Goal: Task Accomplishment & Management: Use online tool/utility

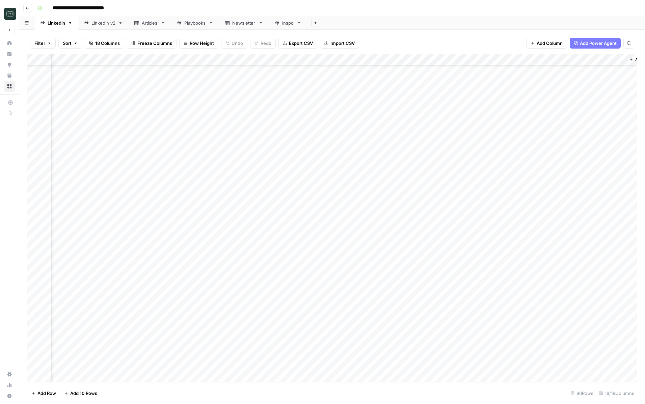
scroll to position [727, 705]
click at [357, 363] on div "Add Column" at bounding box center [332, 218] width 610 height 328
click at [409, 365] on div "Add Column" at bounding box center [332, 218] width 610 height 328
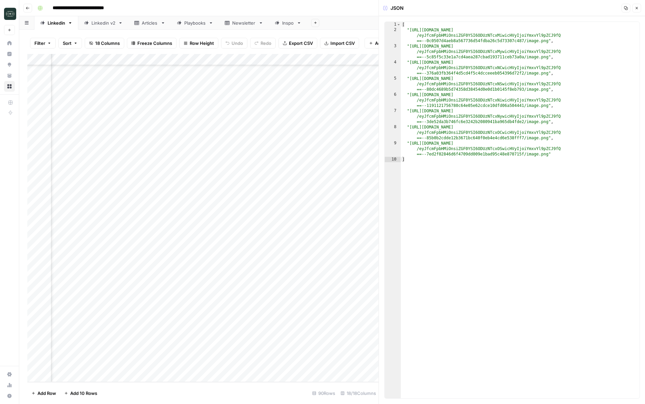
click at [639, 12] on button "Close" at bounding box center [636, 8] width 9 height 9
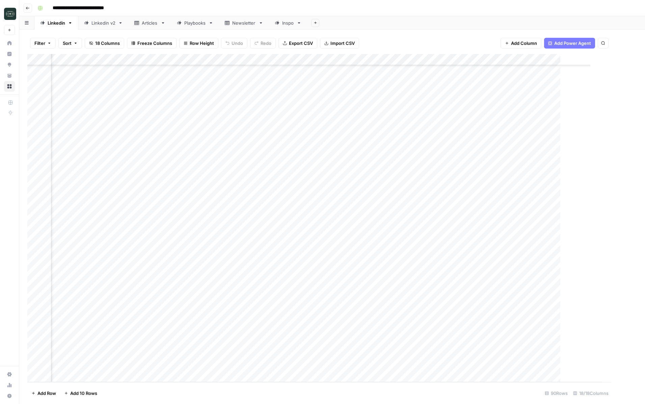
scroll to position [727, 703]
click at [348, 365] on div "Add Column" at bounding box center [332, 218] width 610 height 328
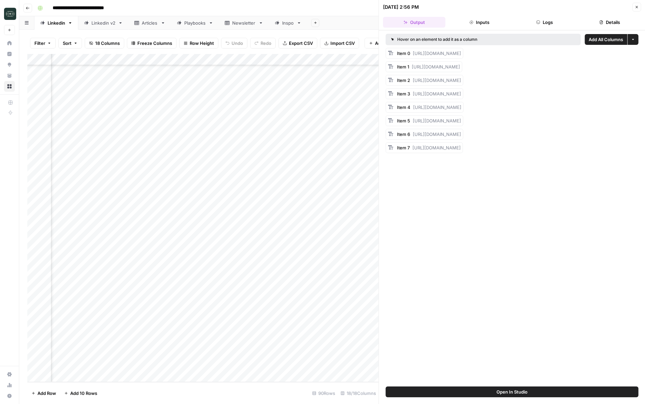
click at [597, 44] on button "Add All Columns" at bounding box center [606, 39] width 43 height 11
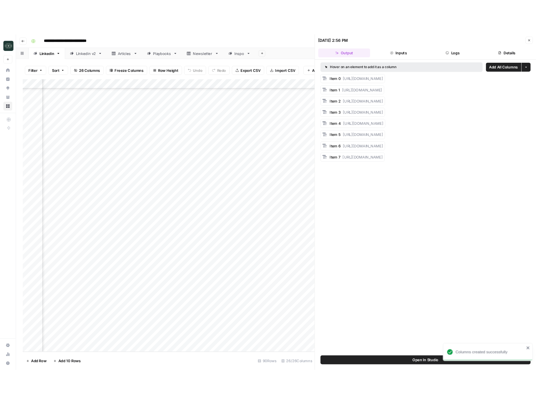
scroll to position [727, 800]
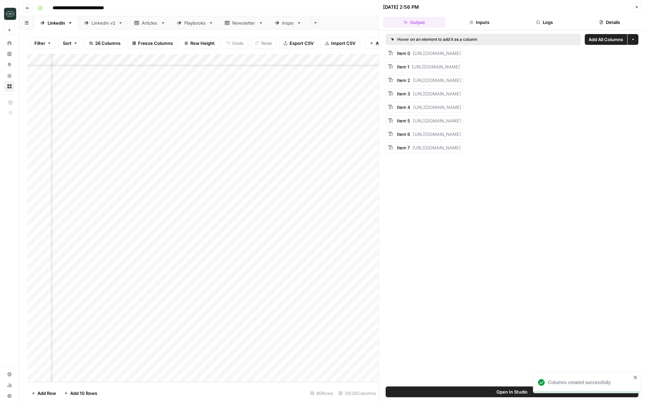
click at [637, 6] on icon "button" at bounding box center [637, 7] width 4 height 4
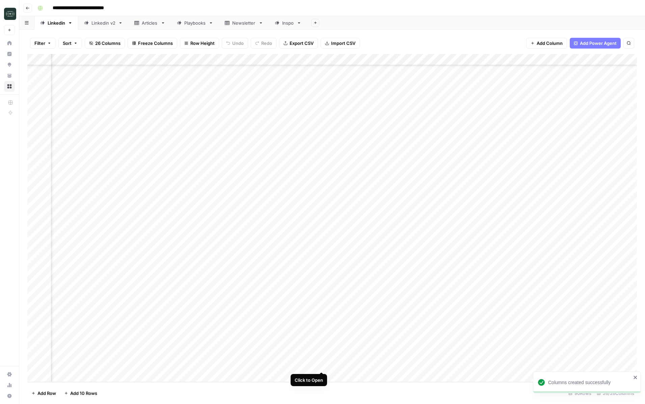
click at [322, 366] on div "Add Column" at bounding box center [332, 218] width 610 height 328
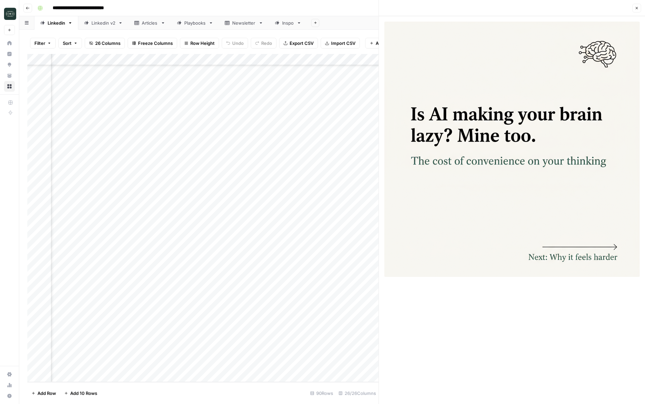
click at [633, 7] on button "Close" at bounding box center [636, 8] width 9 height 9
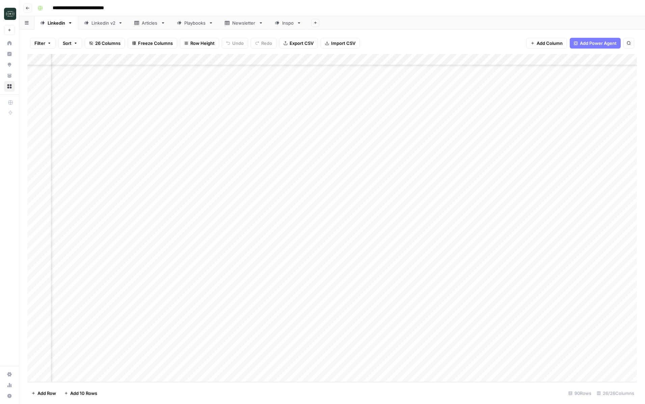
click at [381, 365] on div "Add Column" at bounding box center [332, 218] width 610 height 328
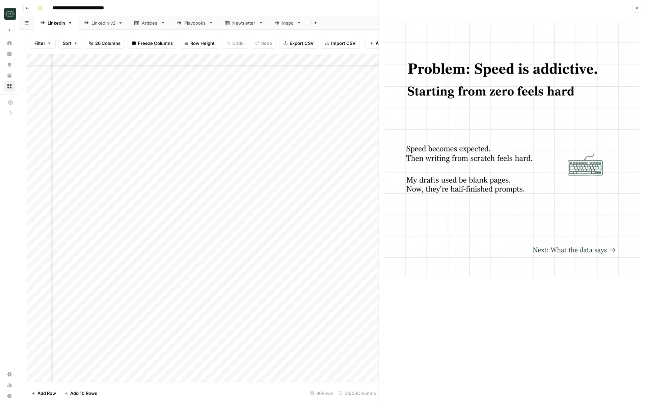
click at [636, 7] on icon "button" at bounding box center [637, 8] width 2 height 2
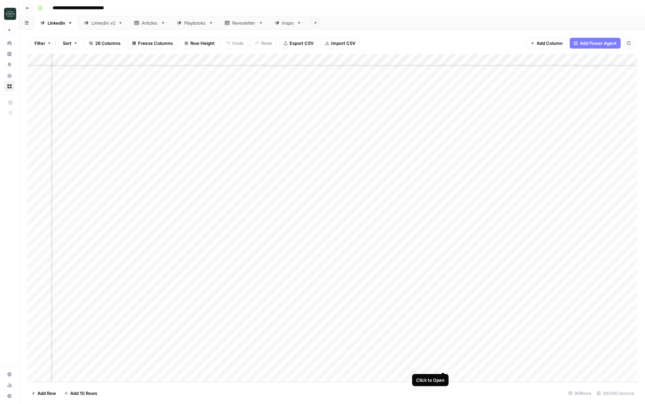
click at [443, 366] on div "Add Column" at bounding box center [332, 218] width 610 height 328
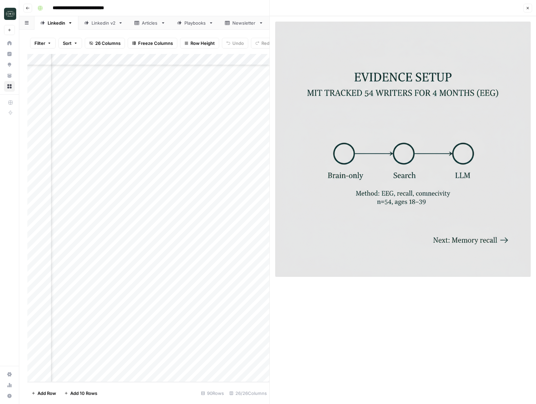
click at [524, 8] on button "Close" at bounding box center [527, 8] width 9 height 9
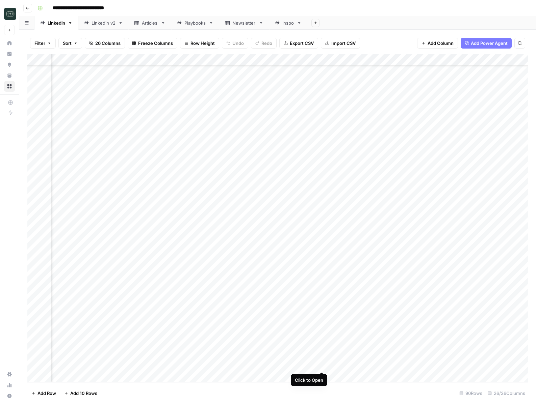
click at [321, 366] on div "Add Column" at bounding box center [277, 218] width 500 height 328
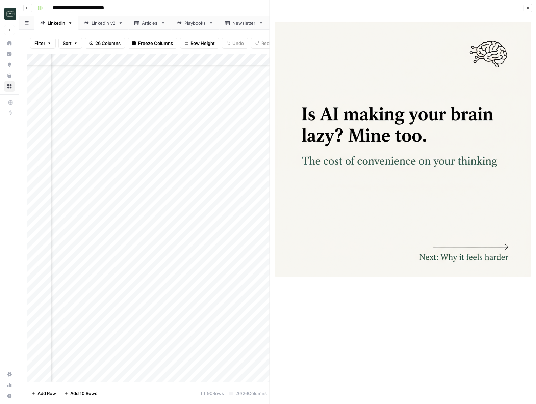
click at [330, 314] on div at bounding box center [403, 210] width 266 height 388
click at [341, 323] on div at bounding box center [403, 210] width 266 height 388
